Goal: Find specific page/section: Find specific page/section

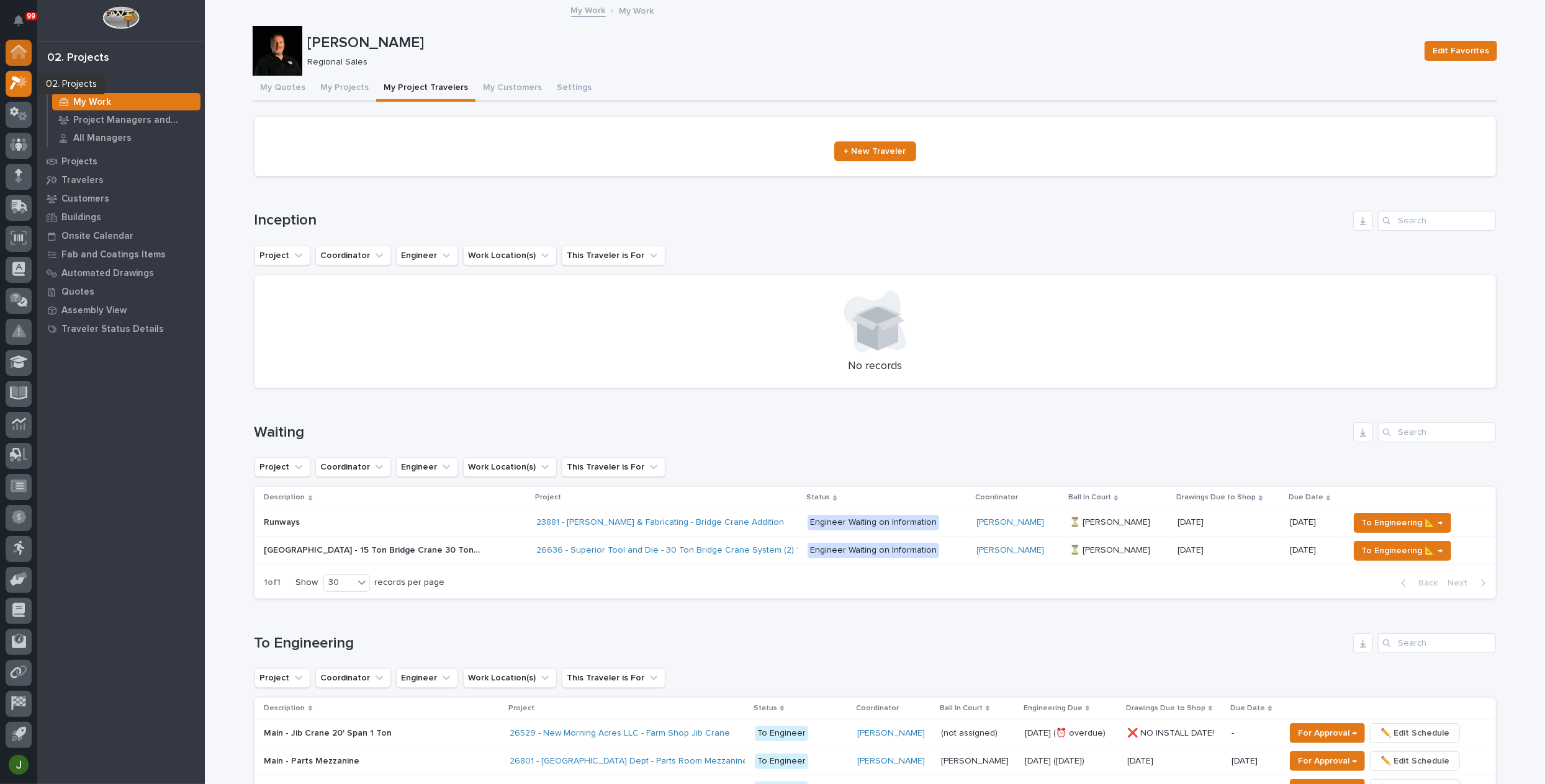
click at [17, 48] on icon at bounding box center [18, 49] width 16 height 8
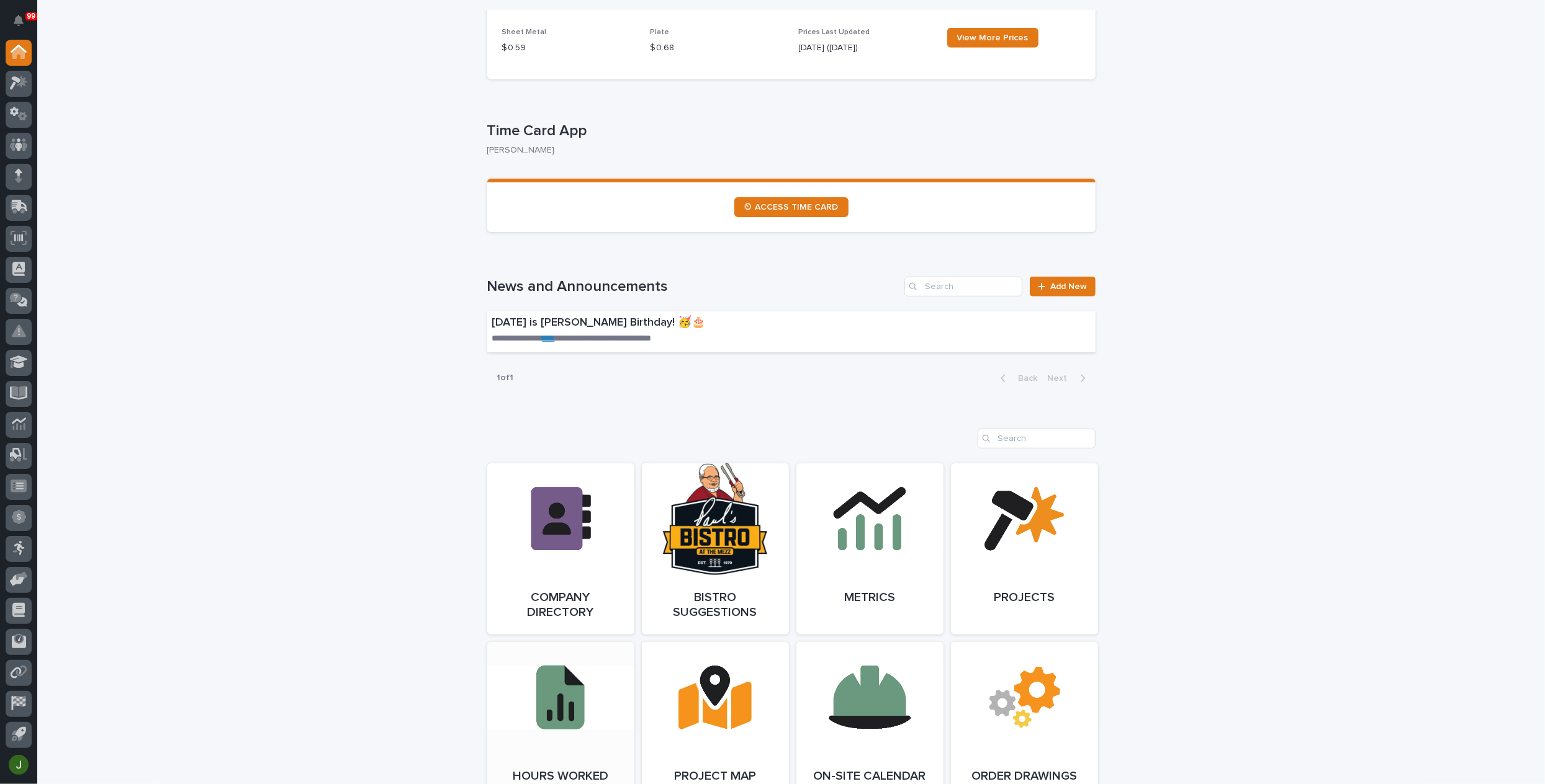
scroll to position [744, 0]
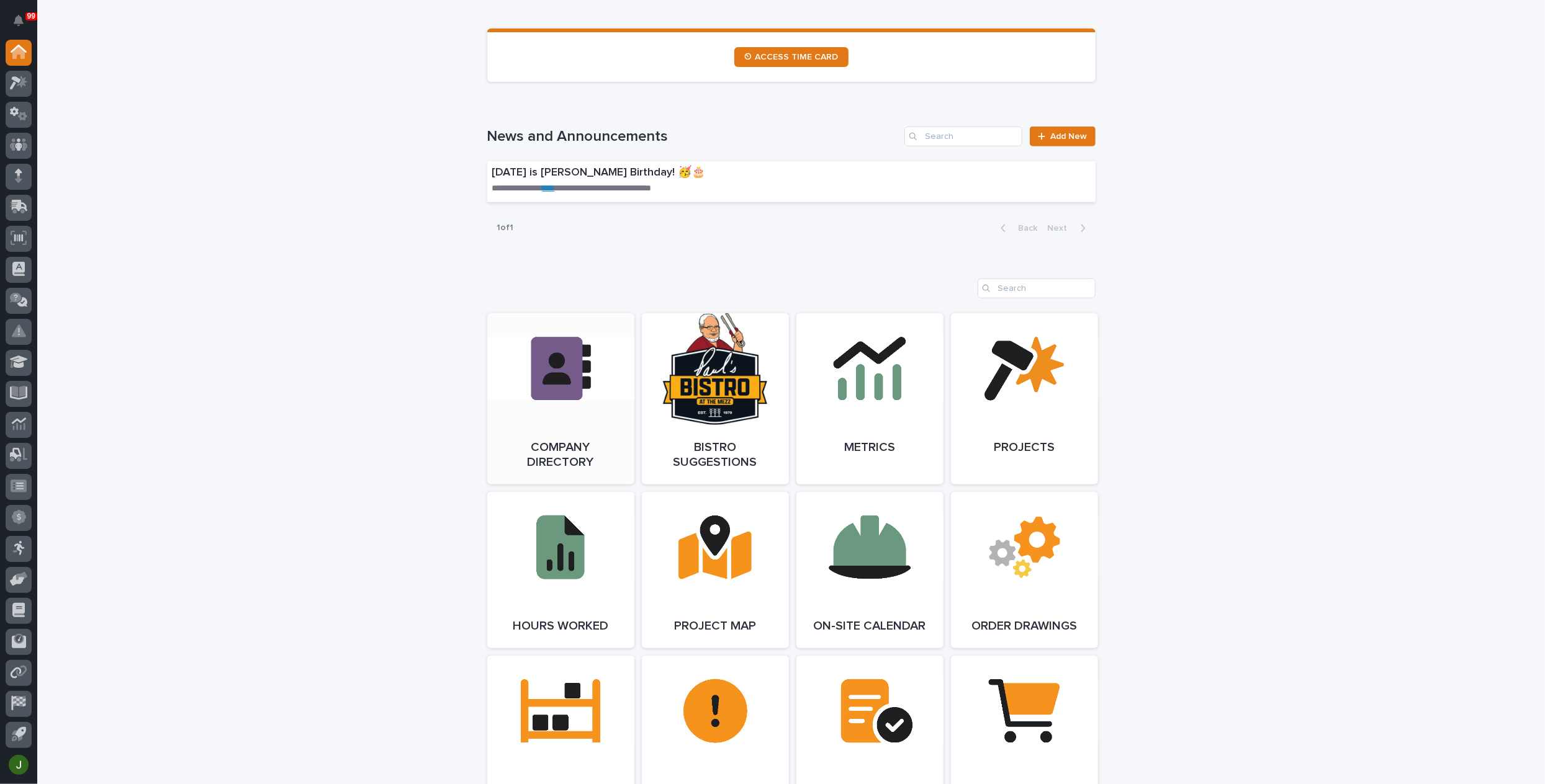
click at [543, 363] on link "Open Link" at bounding box center [560, 399] width 147 height 171
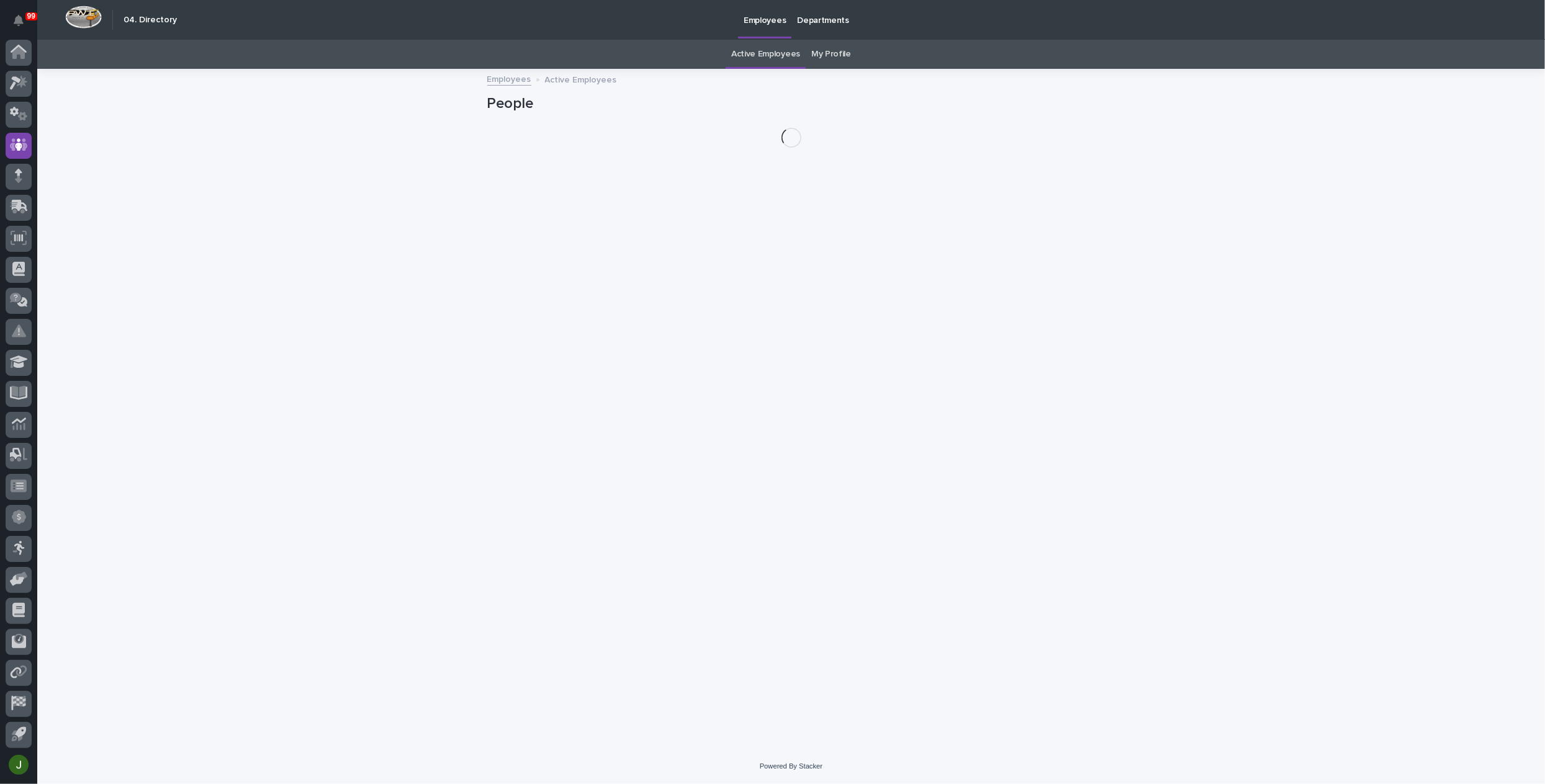
scroll to position [31, 0]
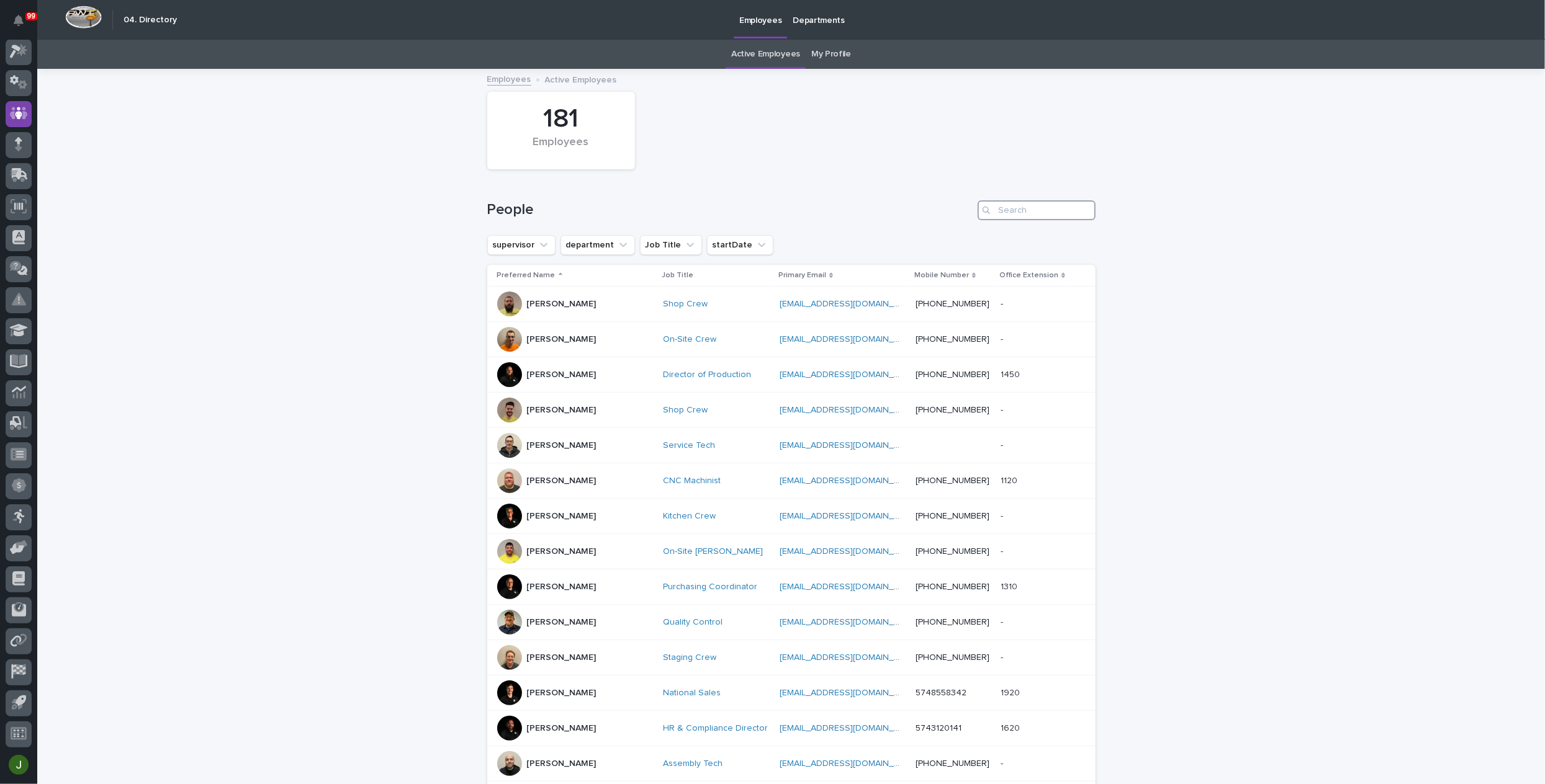
click at [1010, 212] on input "Search" at bounding box center [1036, 210] width 118 height 20
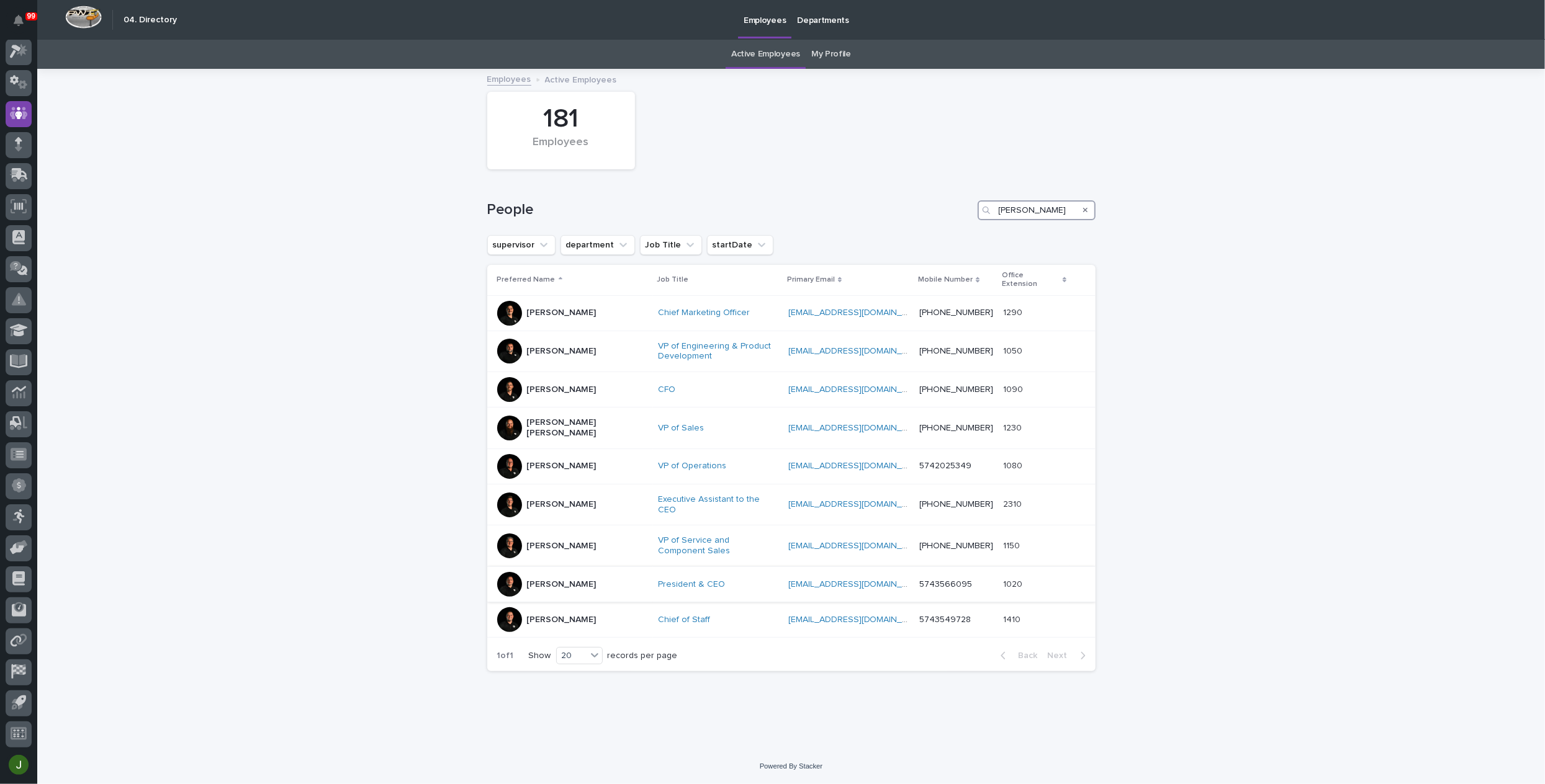
type input "ryan"
click at [551, 579] on p "Ryan Miller" at bounding box center [561, 584] width 70 height 10
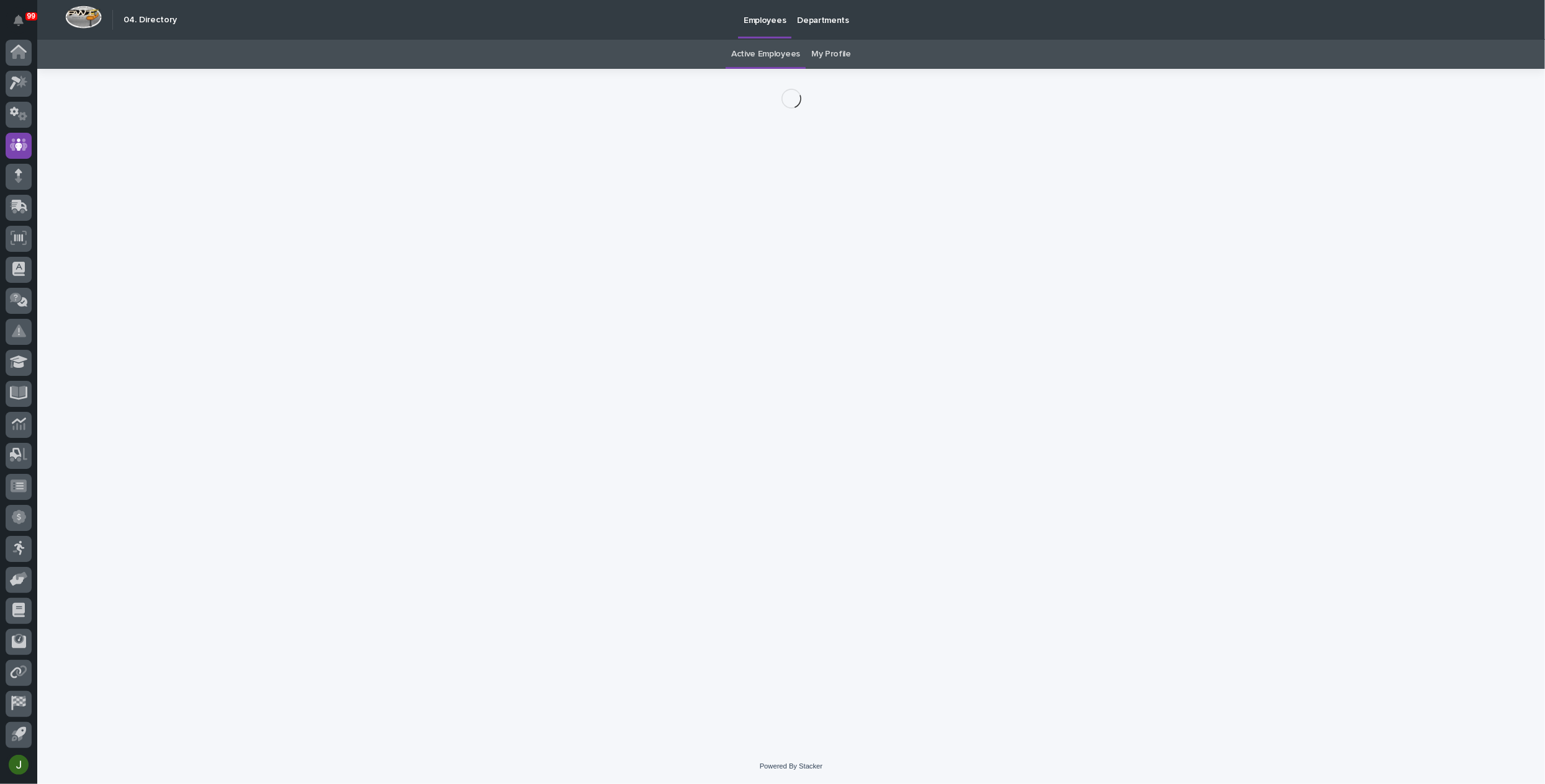
scroll to position [31, 0]
